Goal: Navigation & Orientation: Find specific page/section

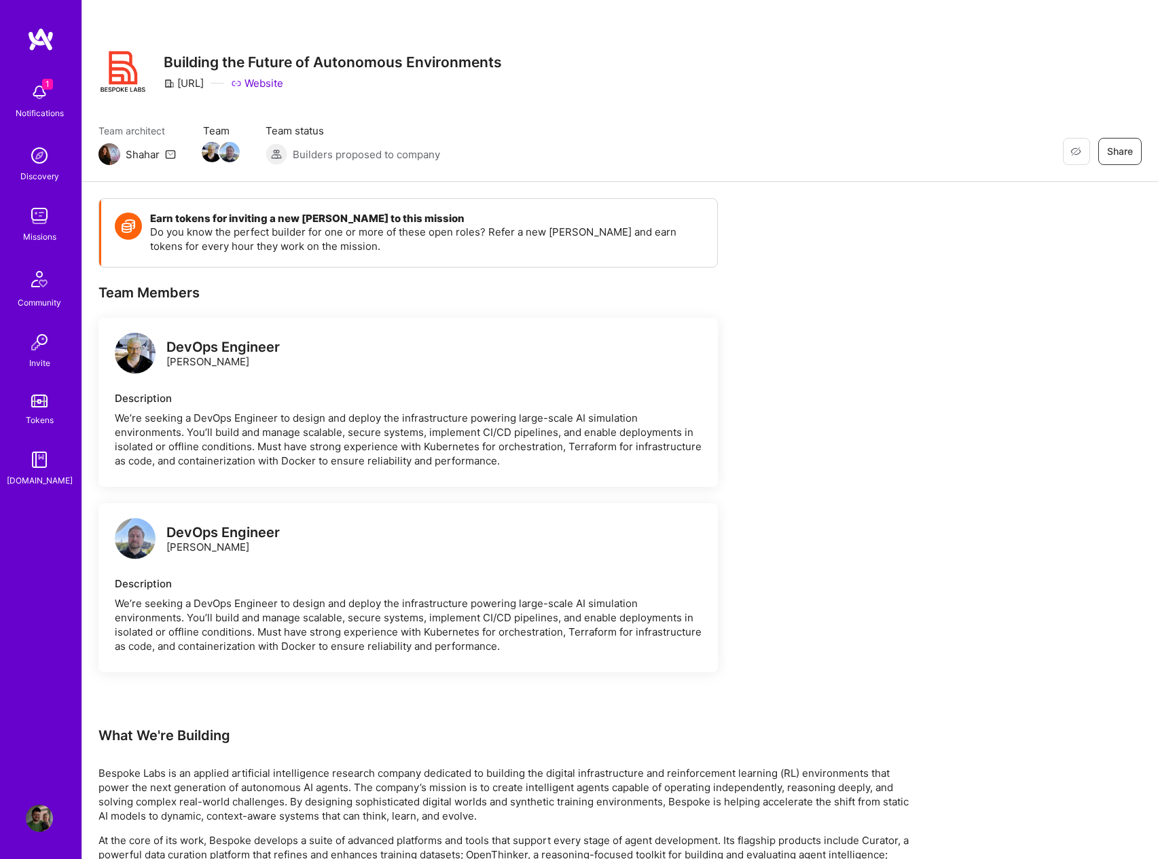
click at [41, 217] on img at bounding box center [39, 215] width 27 height 27
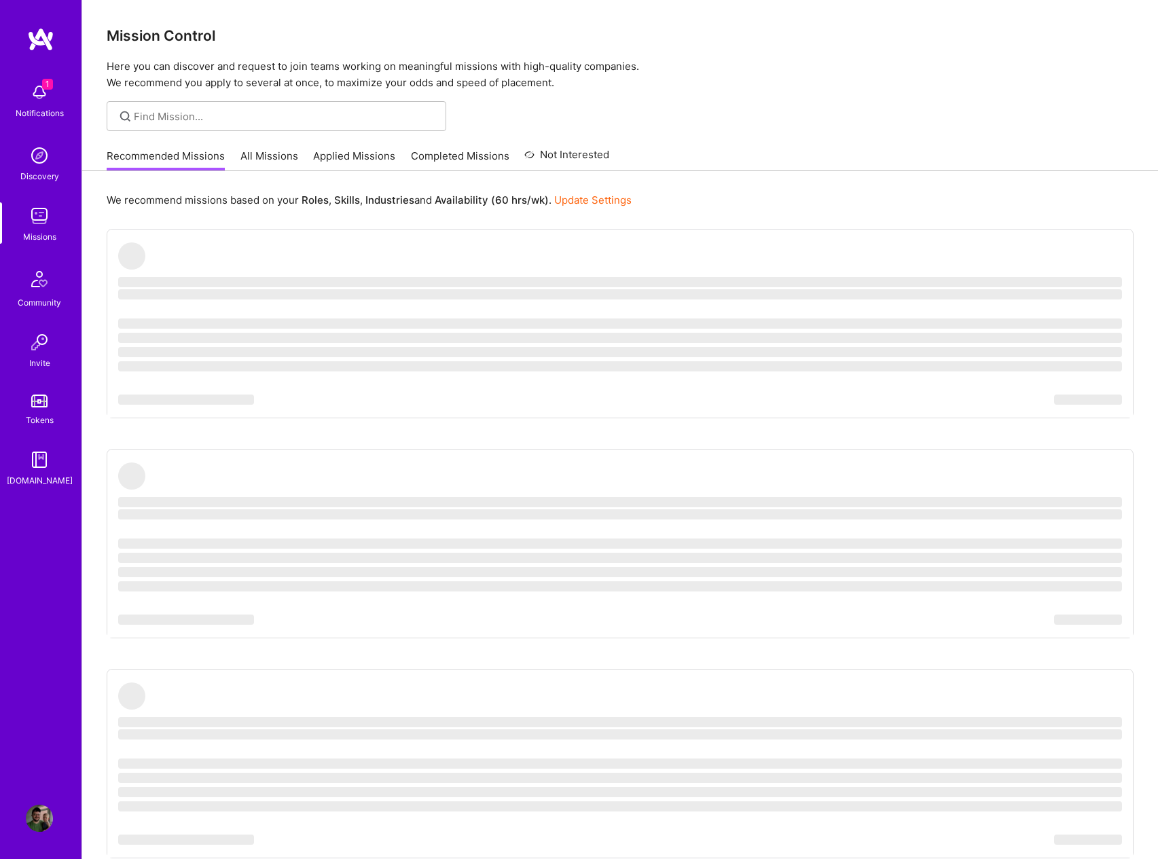
click at [324, 157] on link "Applied Missions" at bounding box center [354, 160] width 82 height 22
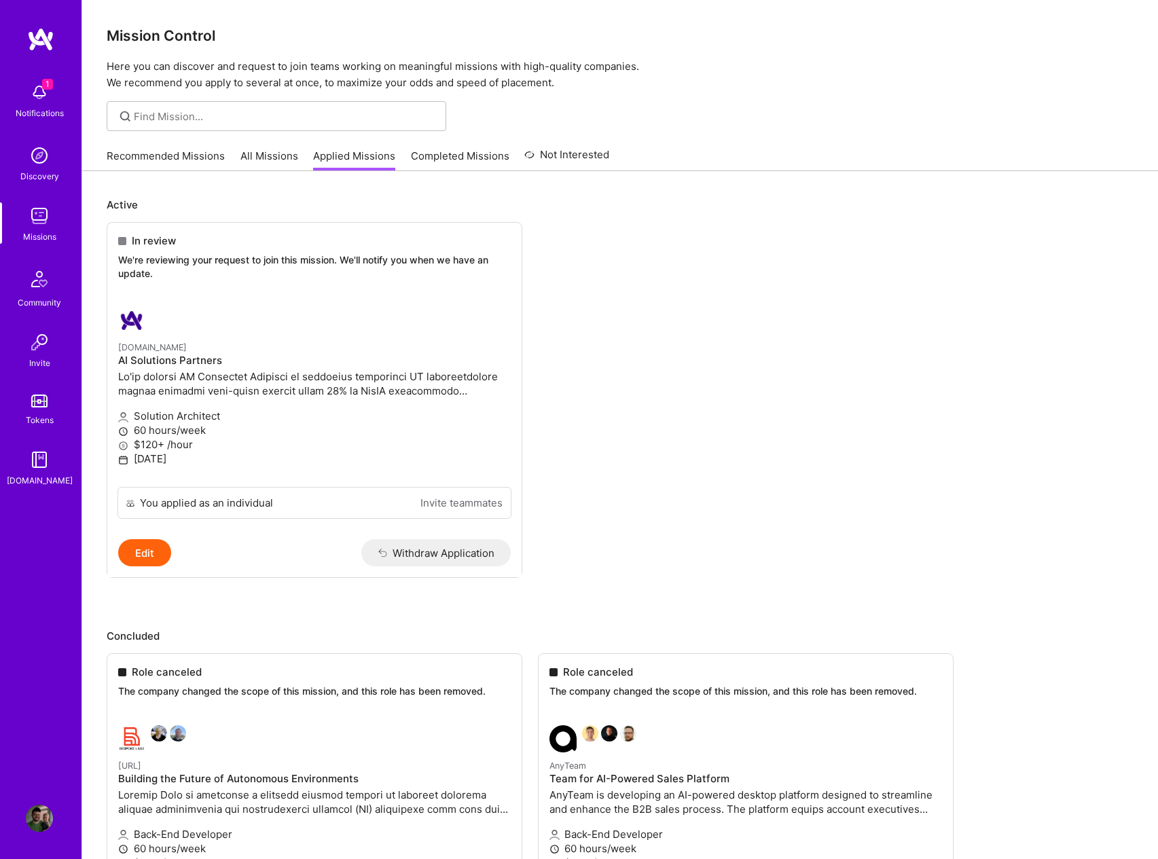
click at [40, 279] on img at bounding box center [39, 279] width 33 height 33
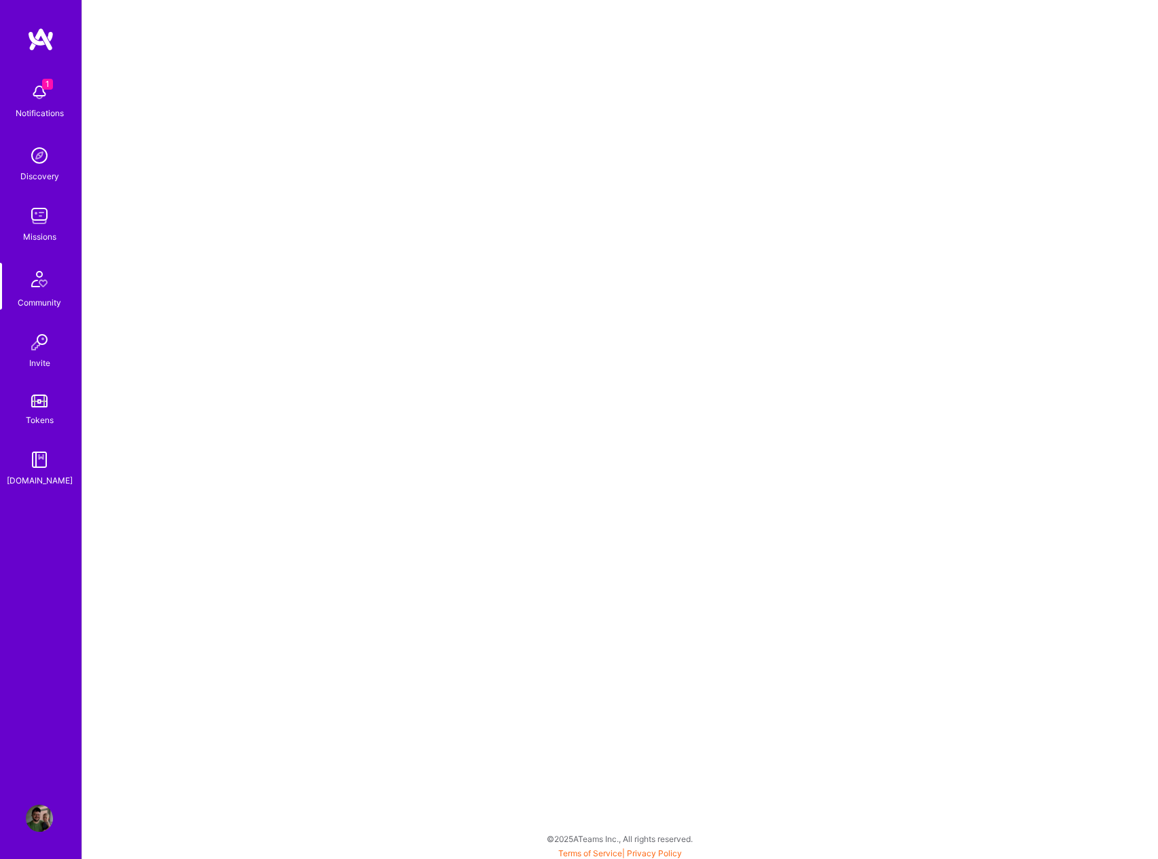
click at [40, 455] on img at bounding box center [39, 459] width 27 height 27
click at [42, 283] on img at bounding box center [39, 279] width 33 height 33
click at [41, 97] on img at bounding box center [39, 92] width 27 height 27
click at [35, 815] on img at bounding box center [39, 818] width 27 height 27
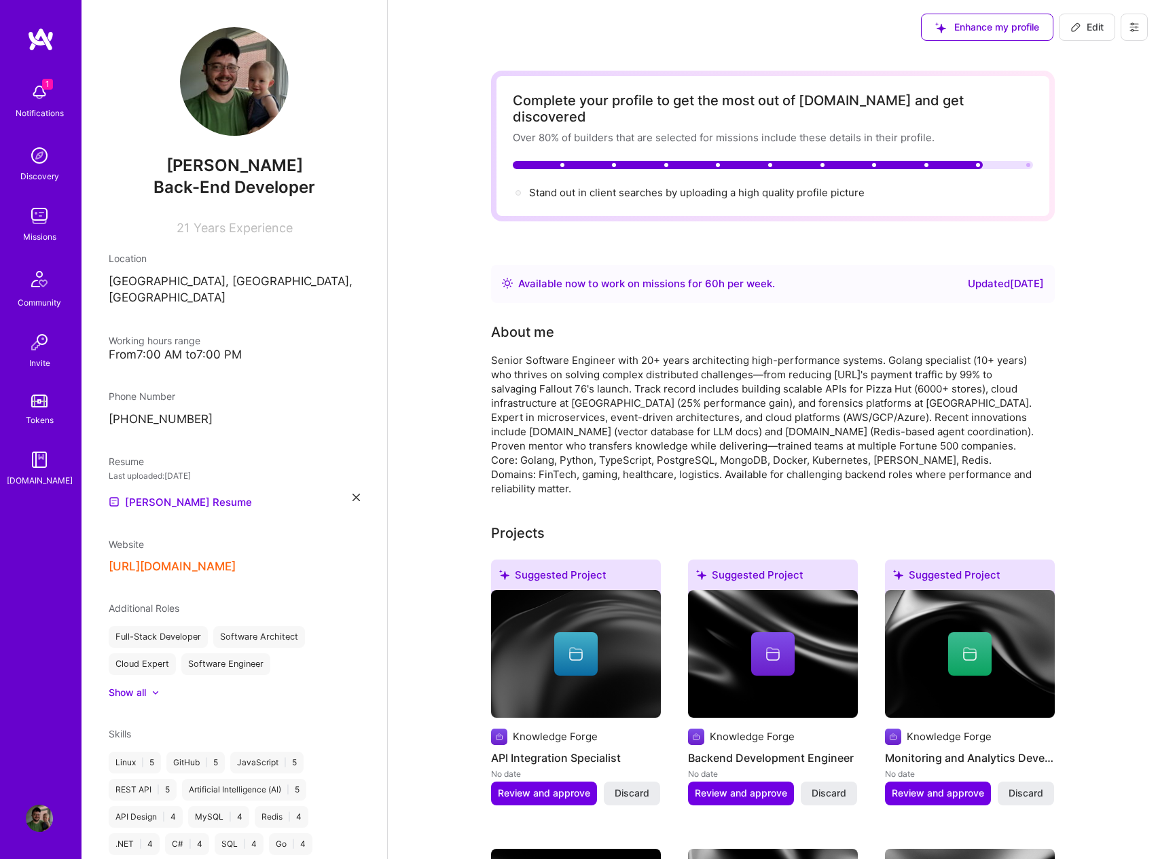
click at [1129, 28] on icon at bounding box center [1134, 27] width 11 height 11
click at [39, 33] on img at bounding box center [40, 39] width 27 height 24
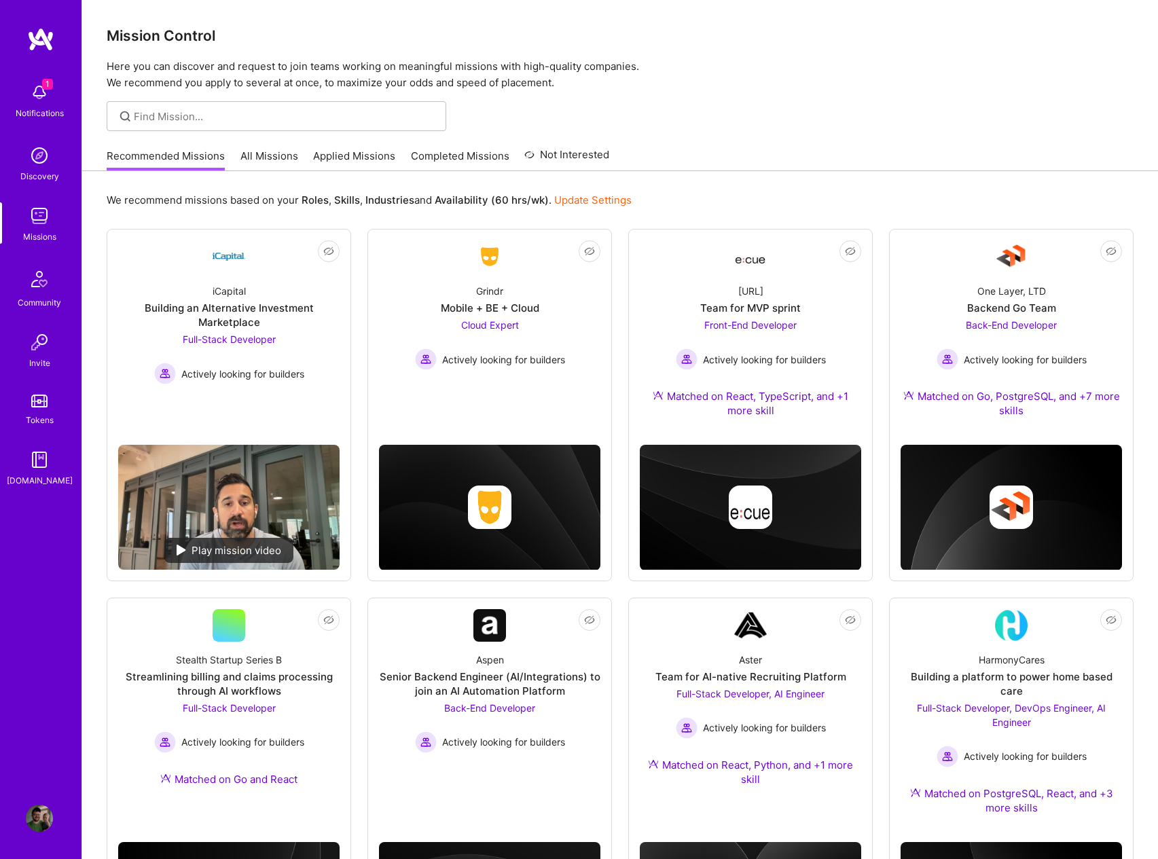
click at [37, 92] on img at bounding box center [39, 92] width 27 height 27
click at [37, 92] on div "1 Notifications Discovery Missions Community Invite Tokens [DOMAIN_NAME]" at bounding box center [41, 282] width 82 height 412
click at [37, 92] on img at bounding box center [39, 92] width 27 height 27
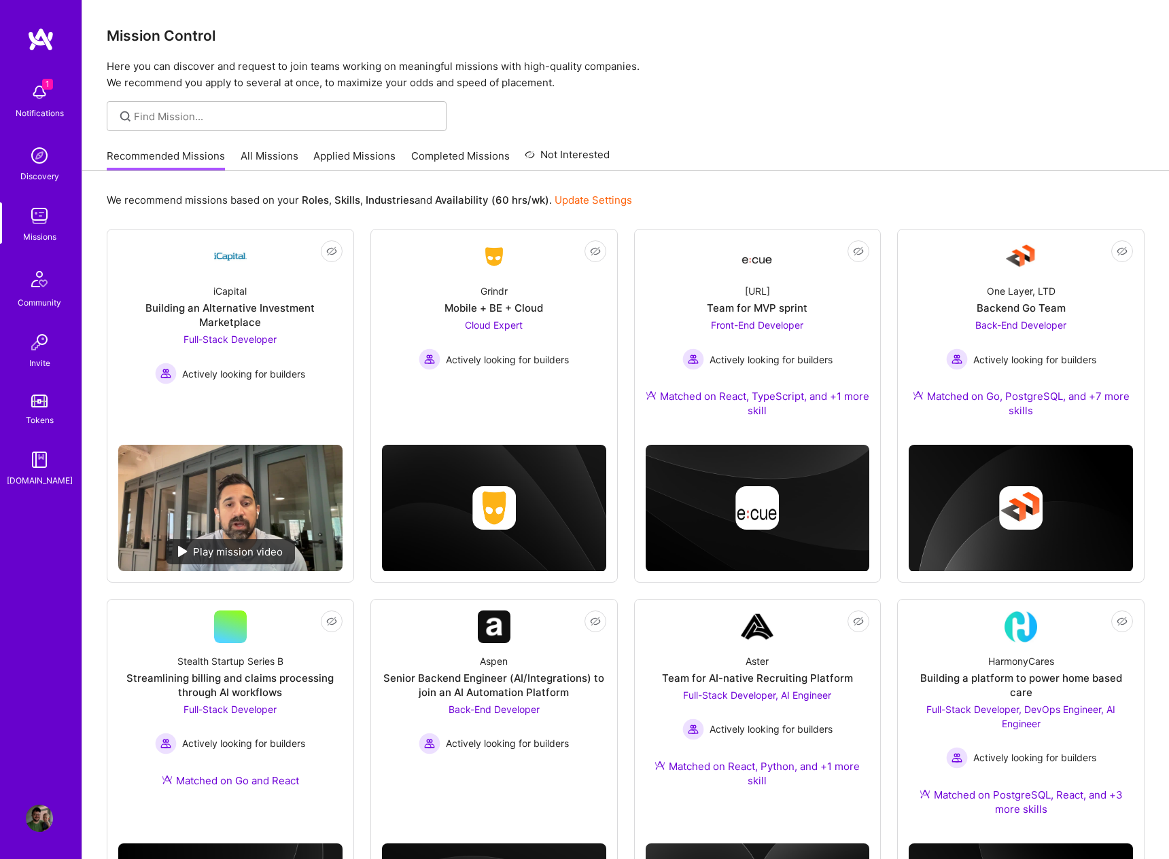
click at [41, 37] on img at bounding box center [40, 39] width 27 height 24
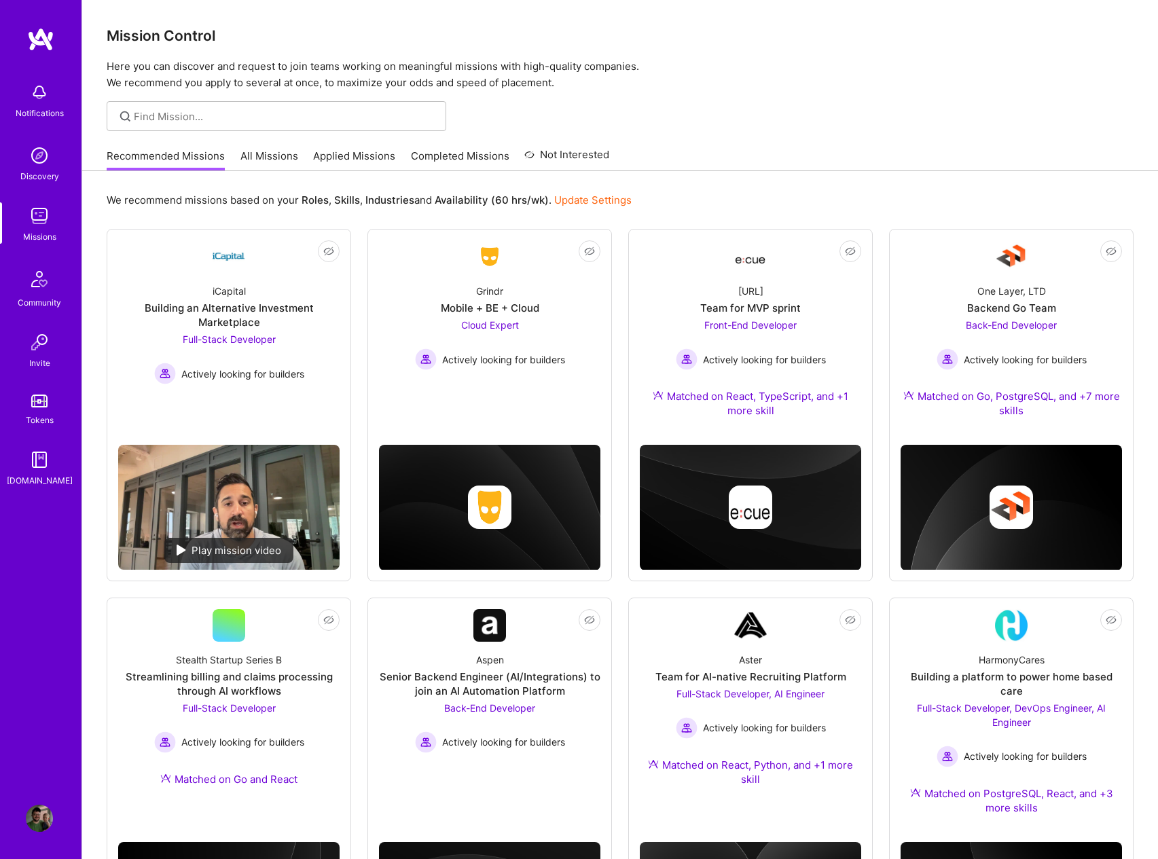
click at [40, 41] on img at bounding box center [40, 39] width 27 height 24
